Goal: Check status

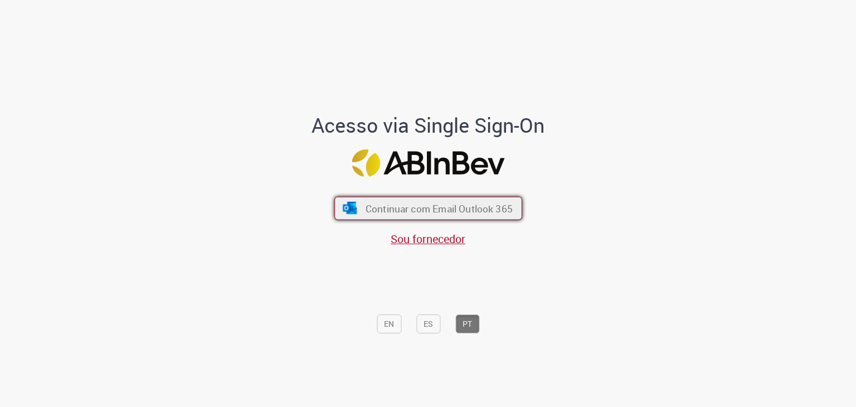
click at [511, 209] on button "Continuar com Email Outlook 365" at bounding box center [428, 208] width 188 height 23
